Goal: Transaction & Acquisition: Purchase product/service

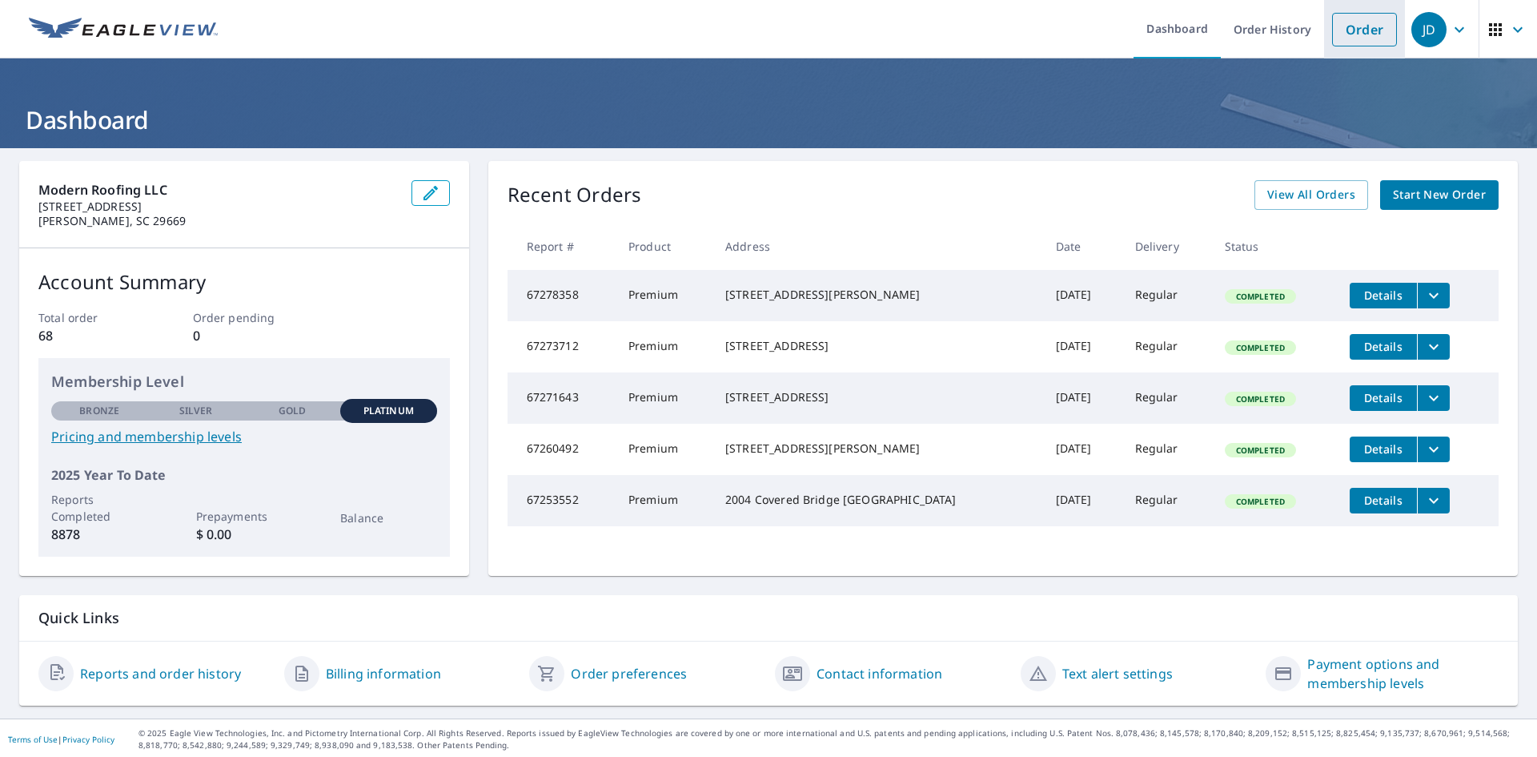
drag, startPoint x: 1366, startPoint y: 37, endPoint x: 1326, endPoint y: 53, distance: 43.1
click at [1365, 37] on link "Order" at bounding box center [1364, 30] width 65 height 34
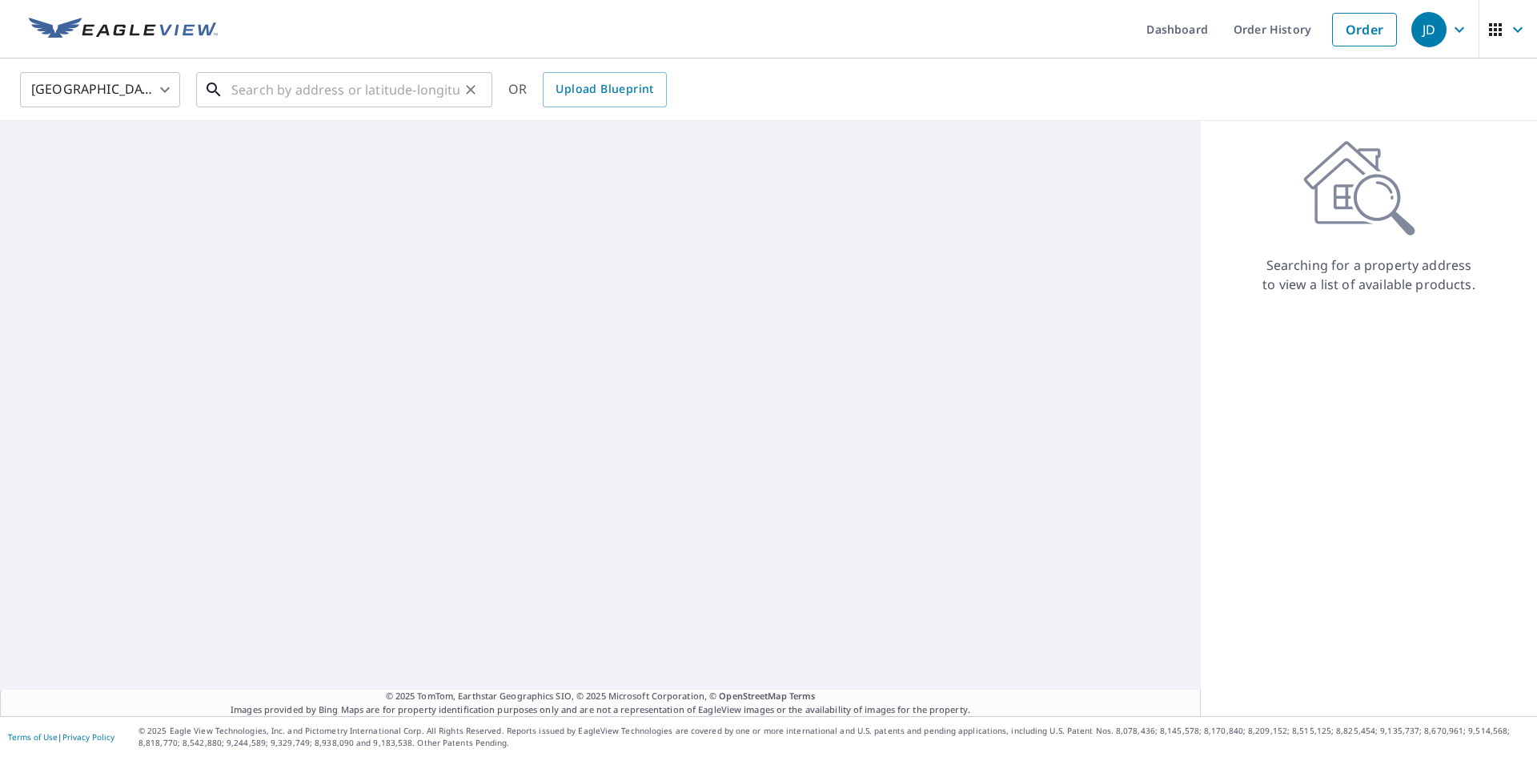
click at [400, 86] on input "text" at bounding box center [345, 89] width 228 height 45
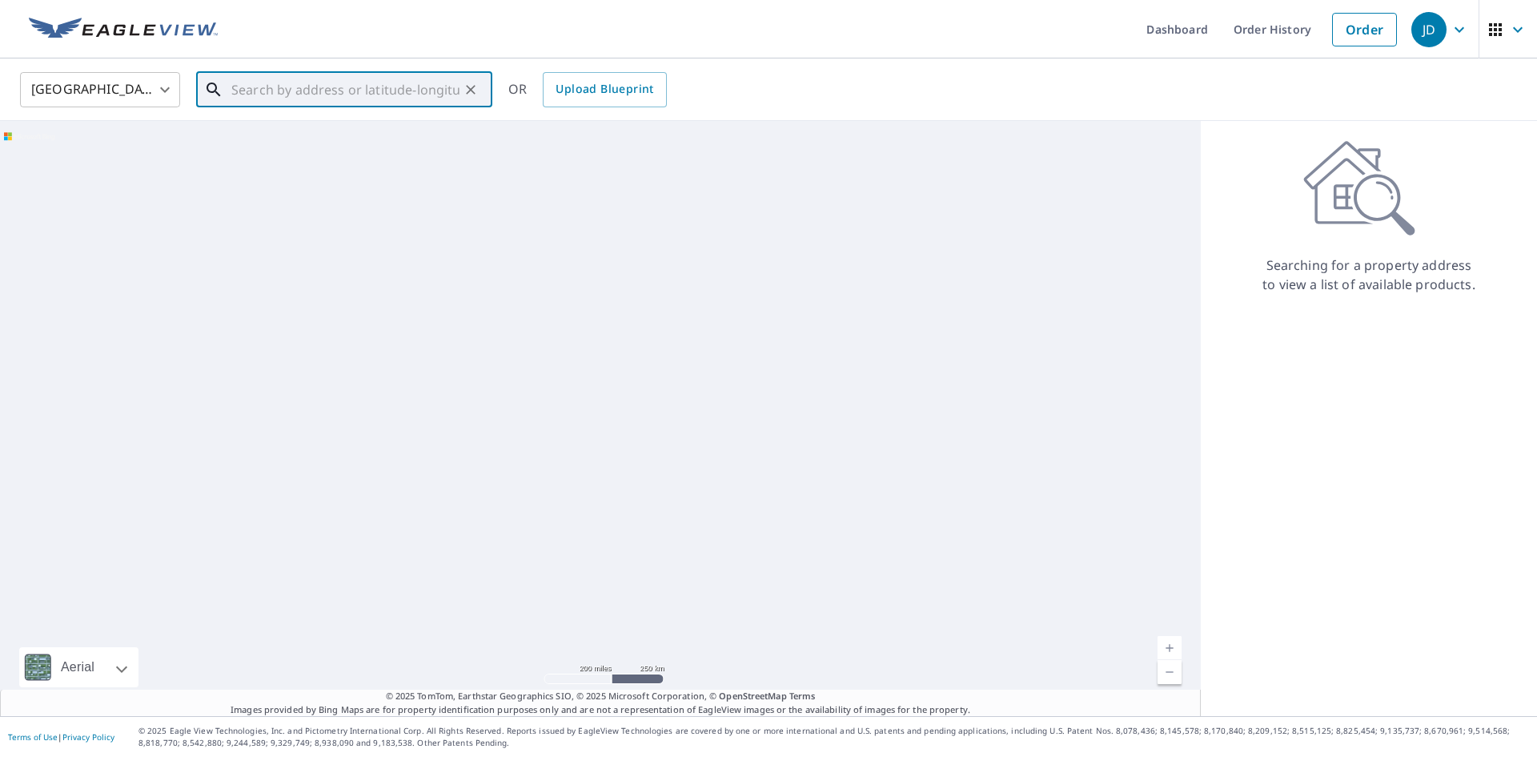
paste input "[STREET_ADDRESS]"
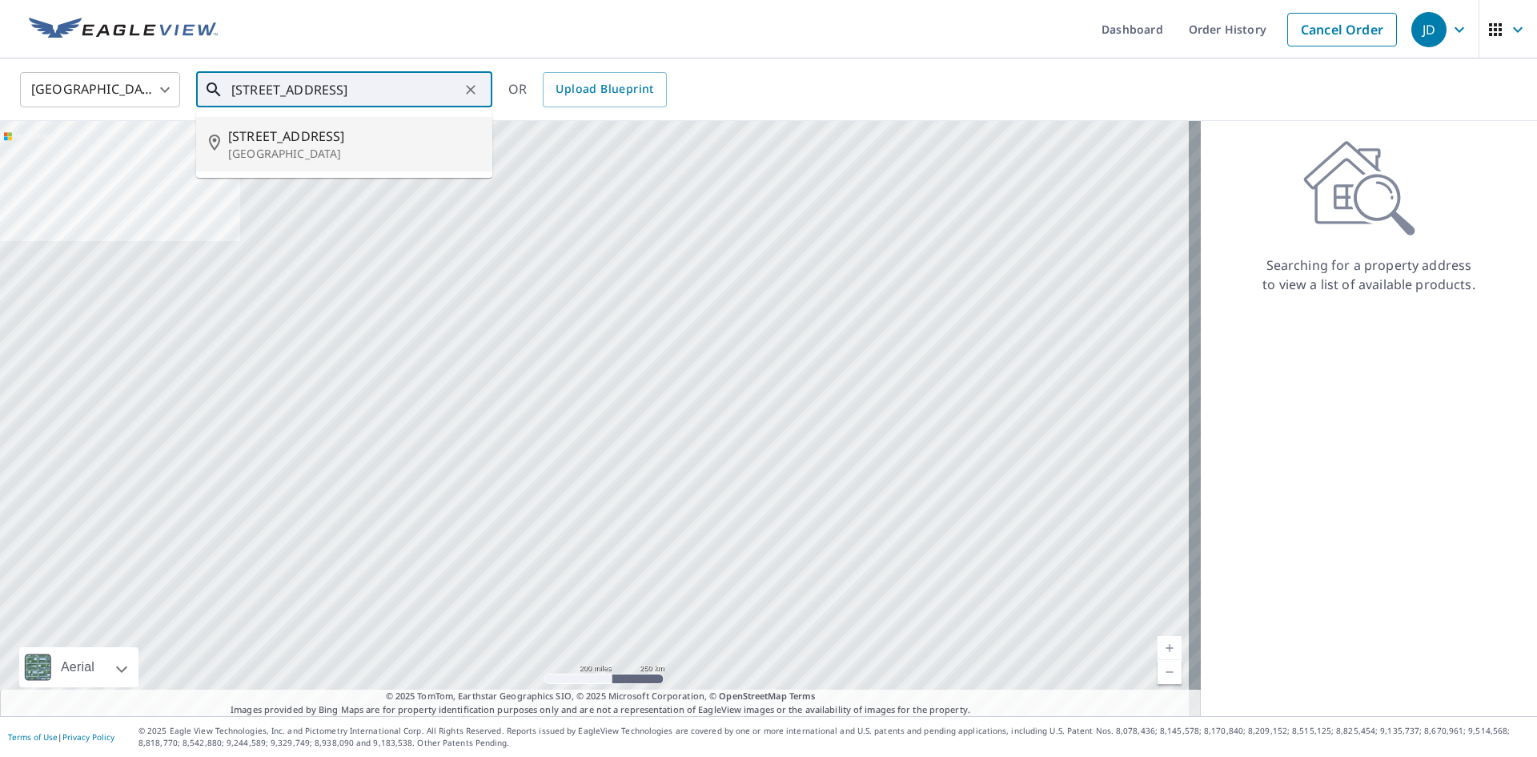
click at [329, 141] on span "[STREET_ADDRESS]" at bounding box center [353, 136] width 251 height 19
type input "[STREET_ADDRESS]"
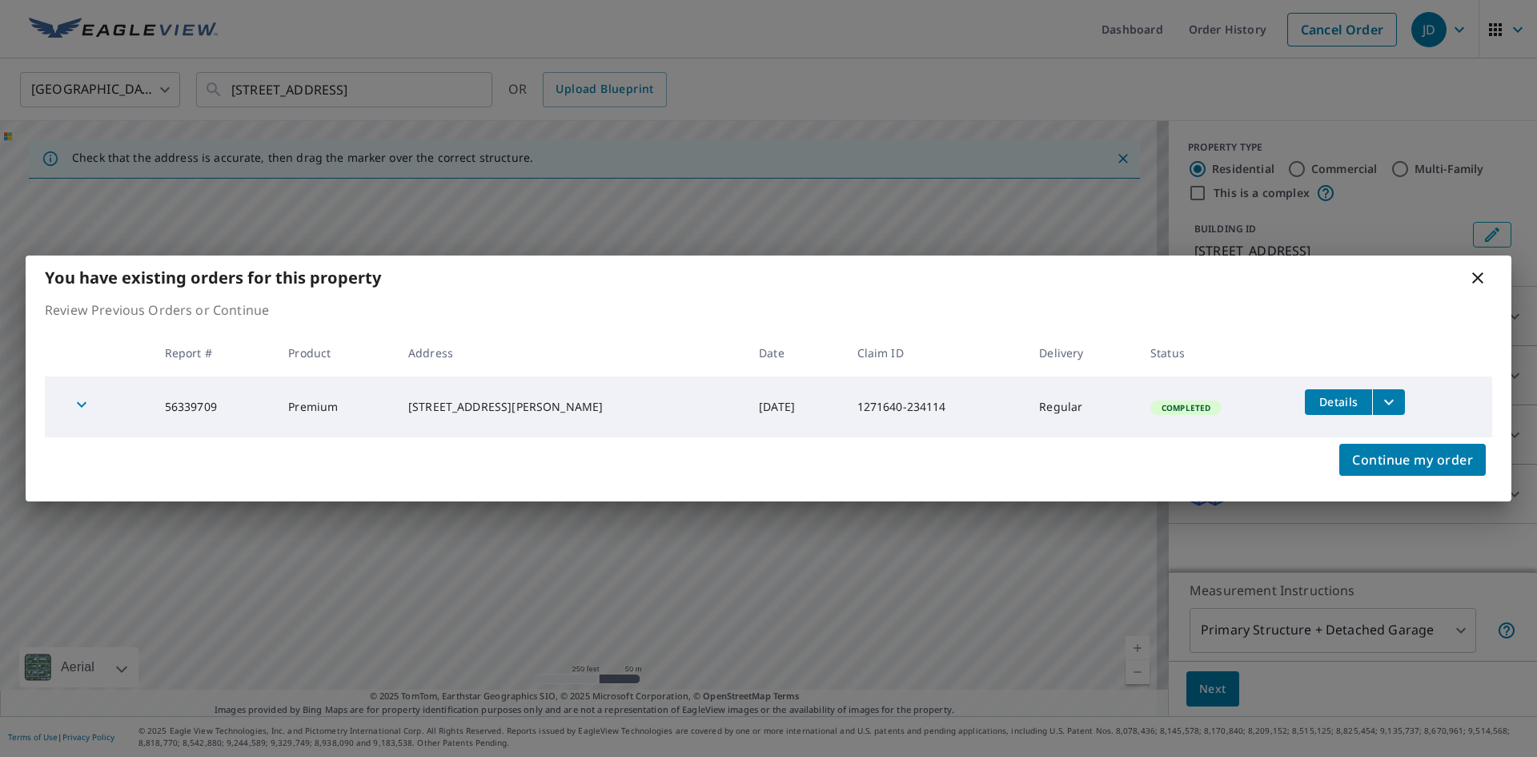
click at [1380, 405] on icon "filesDropdownBtn-56339709" at bounding box center [1389, 401] width 19 height 19
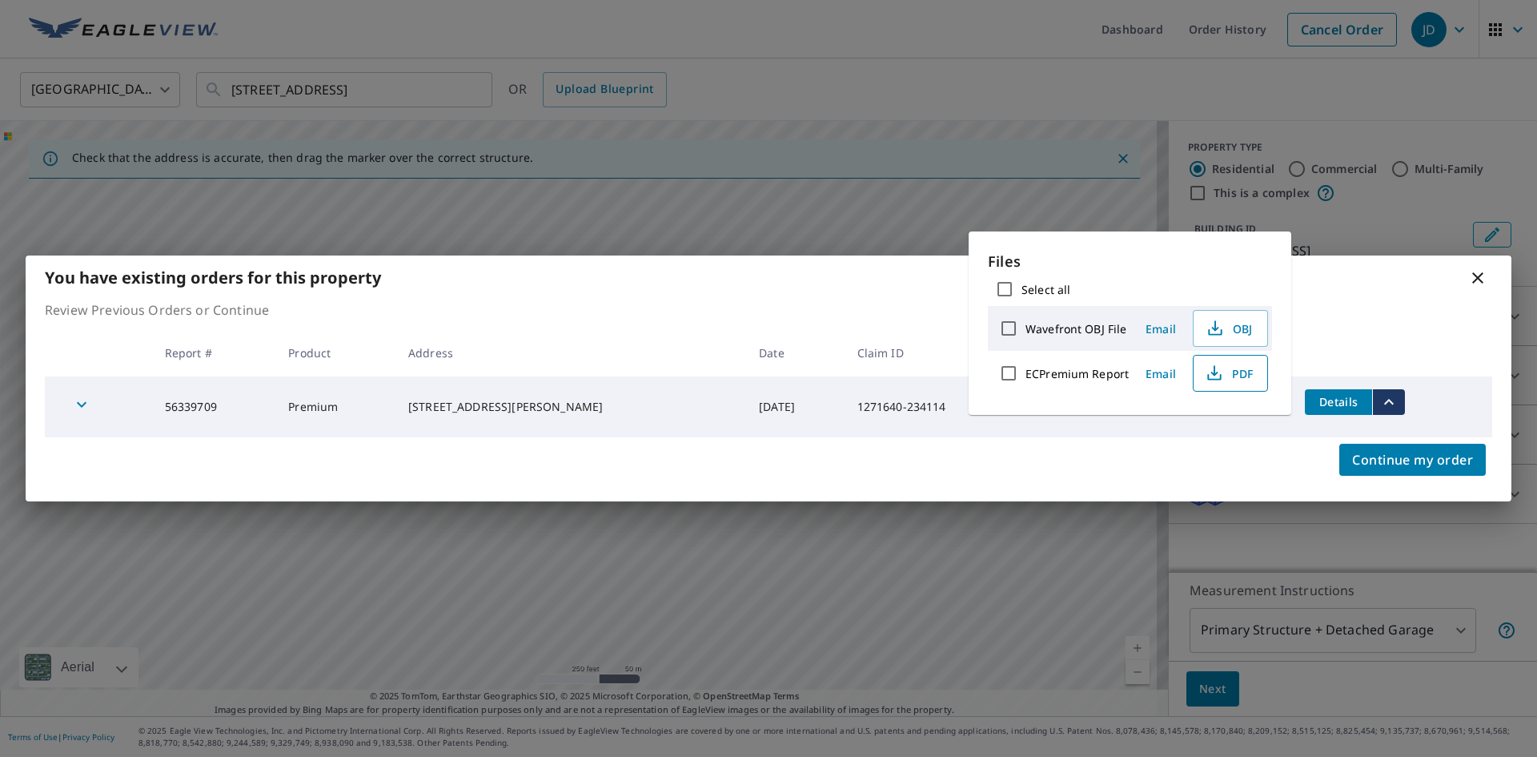
click at [1219, 380] on icon "button" at bounding box center [1215, 377] width 14 height 6
click at [1473, 275] on icon at bounding box center [1478, 277] width 19 height 19
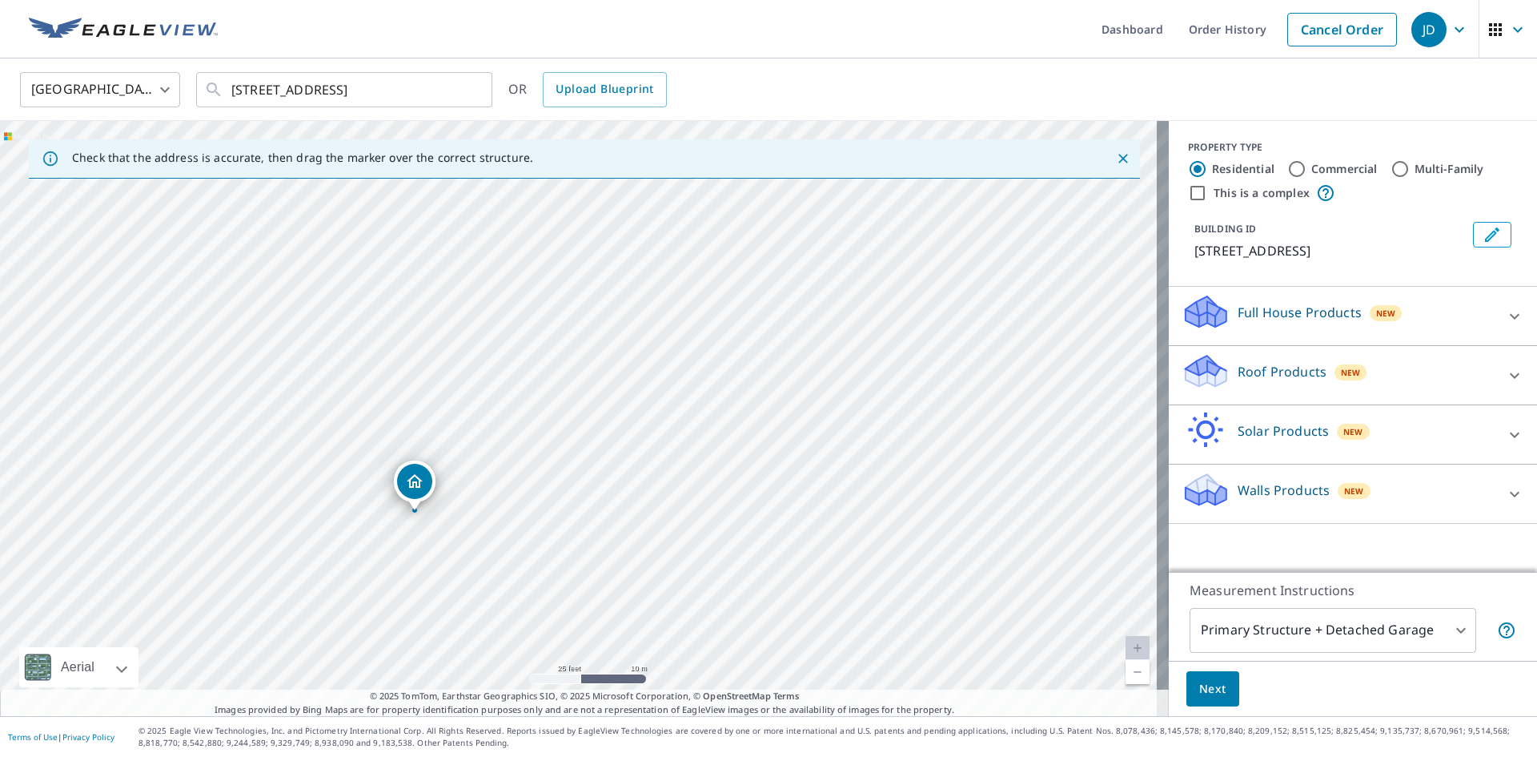
drag, startPoint x: 419, startPoint y: 448, endPoint x: 601, endPoint y: 372, distance: 198.1
click at [601, 372] on div "[STREET_ADDRESS]" at bounding box center [584, 418] width 1169 height 595
drag, startPoint x: 524, startPoint y: 431, endPoint x: 532, endPoint y: 436, distance: 8.7
click at [264, 87] on input "[STREET_ADDRESS]" at bounding box center [345, 89] width 228 height 45
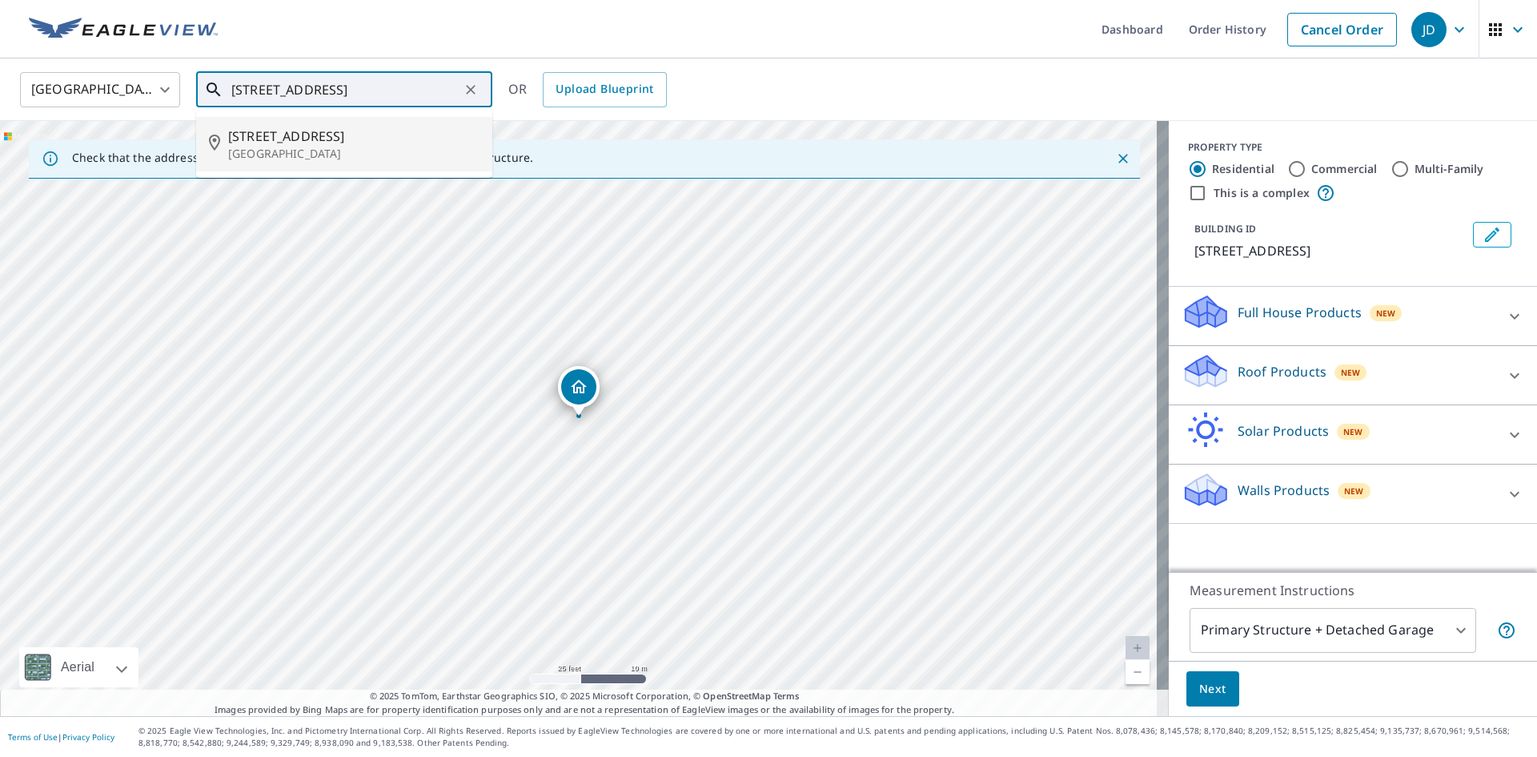
click at [344, 132] on span "[STREET_ADDRESS]" at bounding box center [353, 136] width 251 height 19
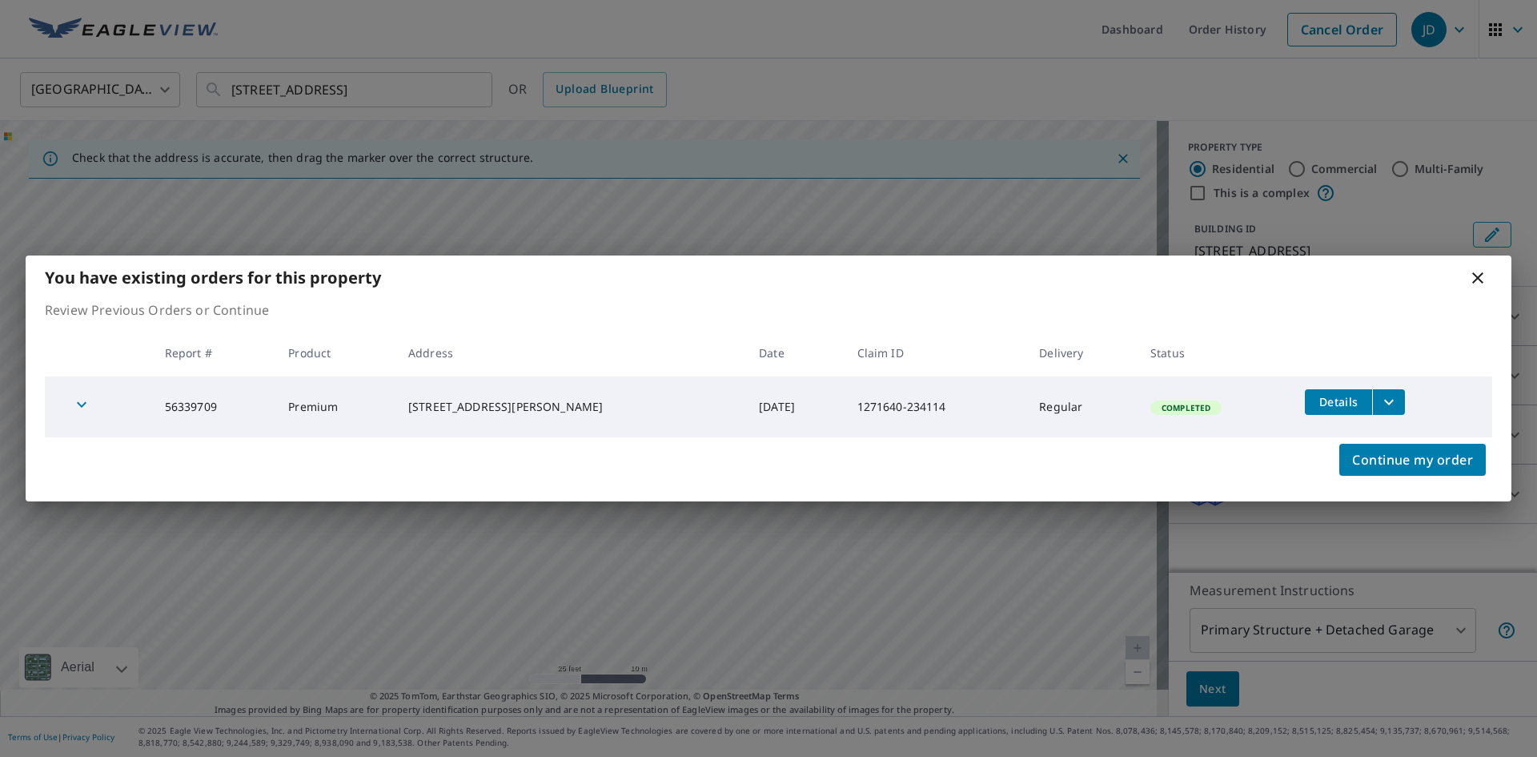
click at [1474, 275] on icon at bounding box center [1478, 277] width 19 height 19
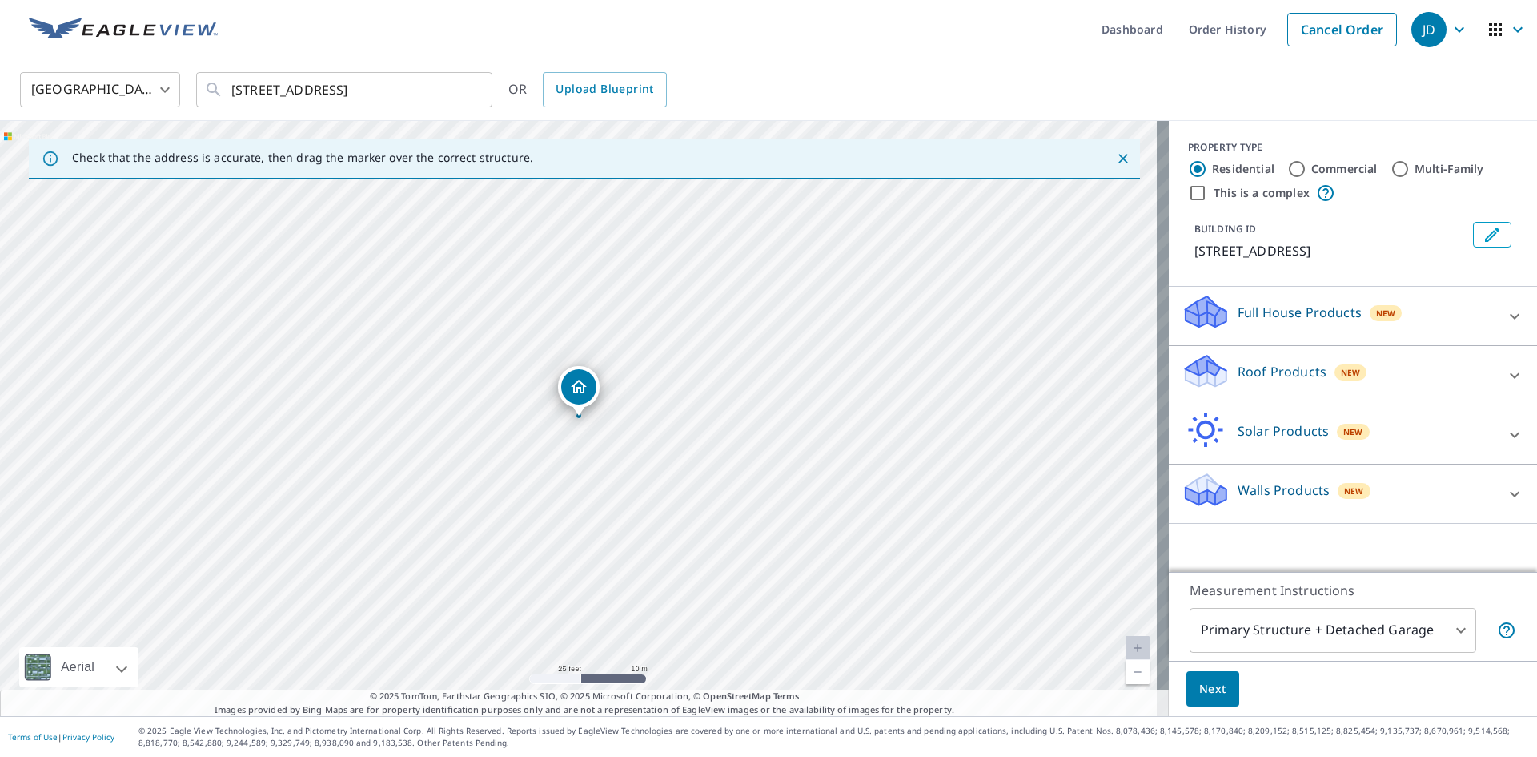
click at [1281, 374] on p "Roof Products" at bounding box center [1282, 371] width 89 height 19
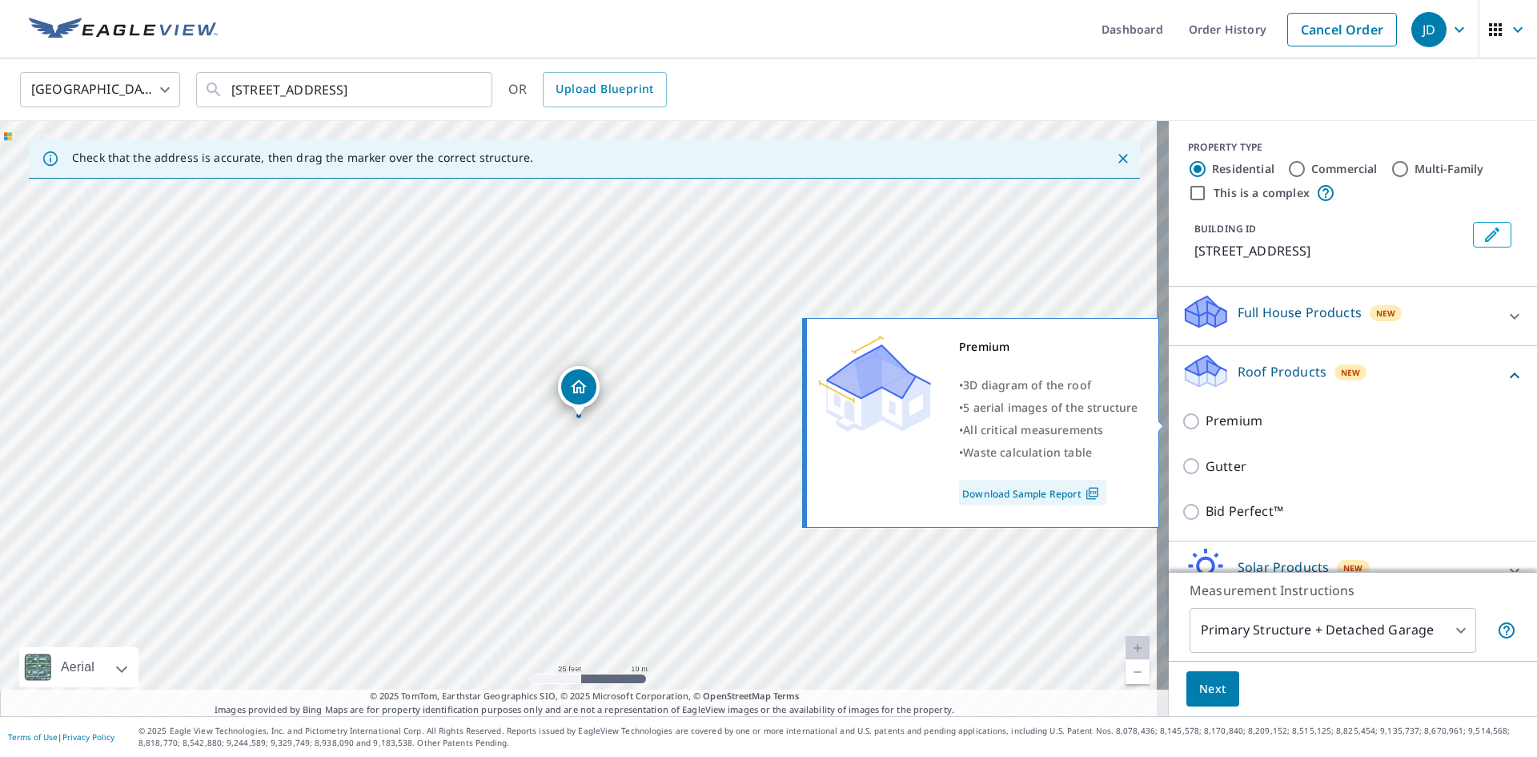
click at [1206, 421] on p "Premium" at bounding box center [1234, 421] width 57 height 20
click at [1204, 421] on input "Premium" at bounding box center [1194, 421] width 24 height 19
checkbox input "true"
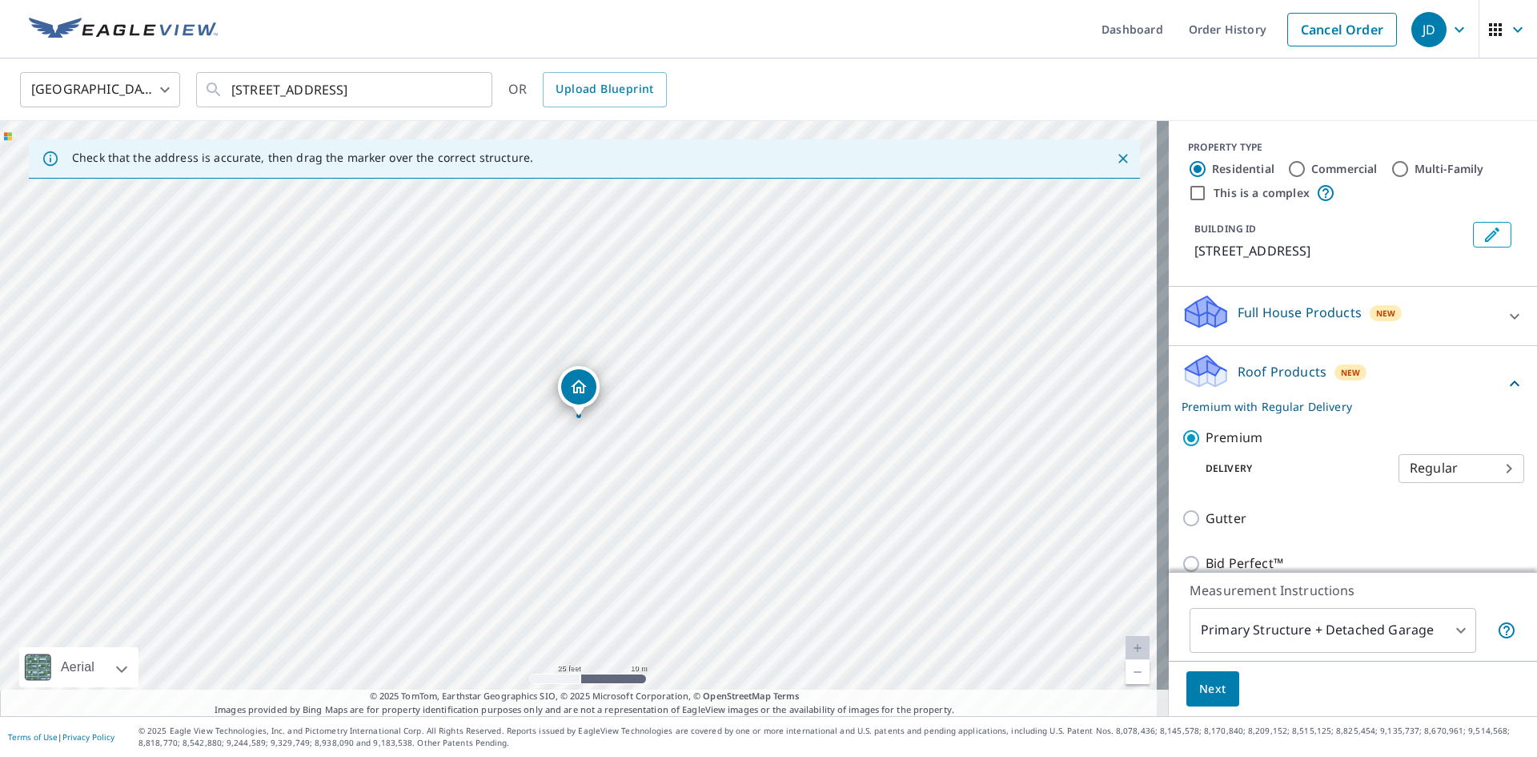
click at [1200, 685] on span "Next" at bounding box center [1212, 689] width 27 height 20
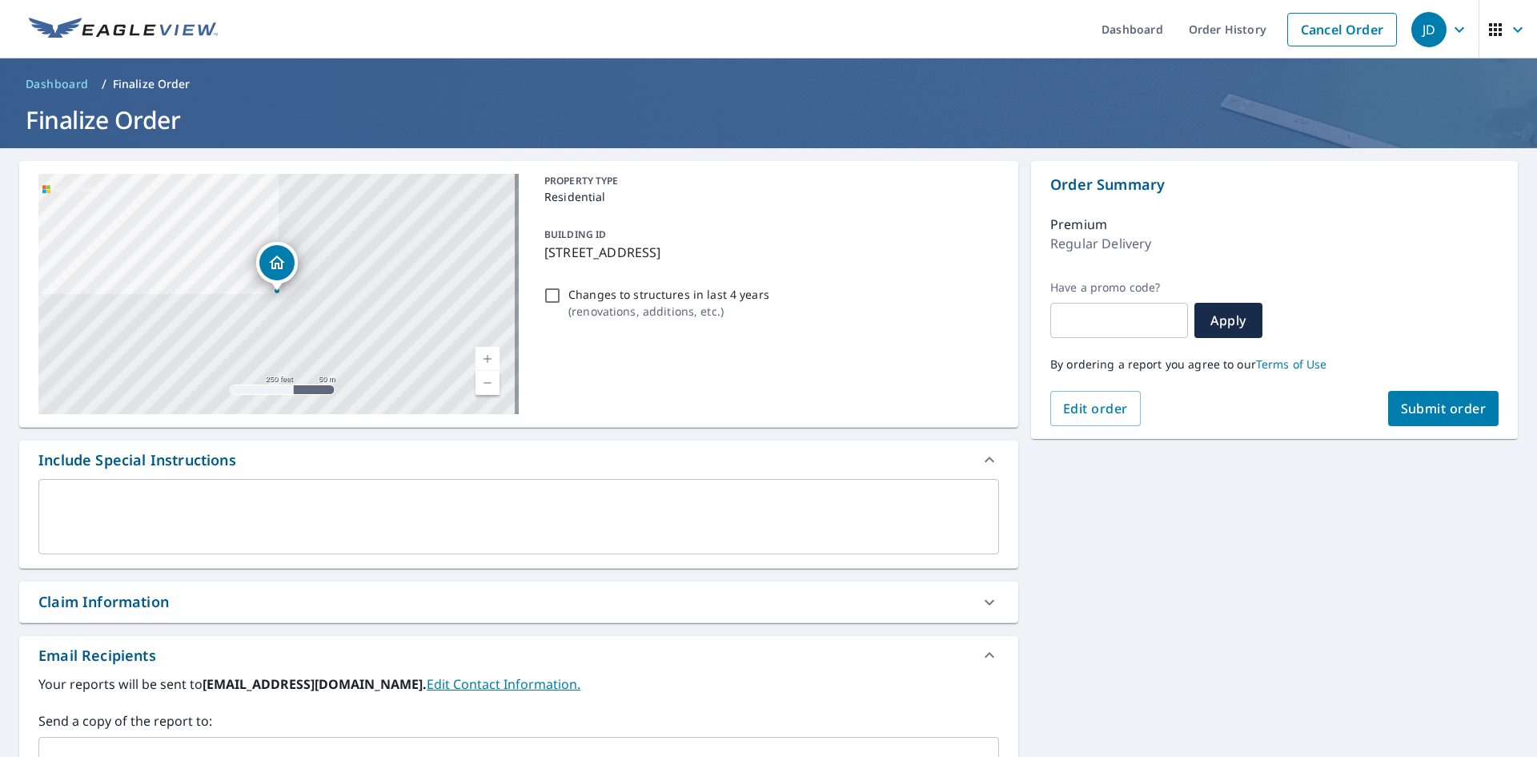
click at [1401, 410] on span "Submit order" at bounding box center [1444, 409] width 86 height 18
